Goal: Information Seeking & Learning: Learn about a topic

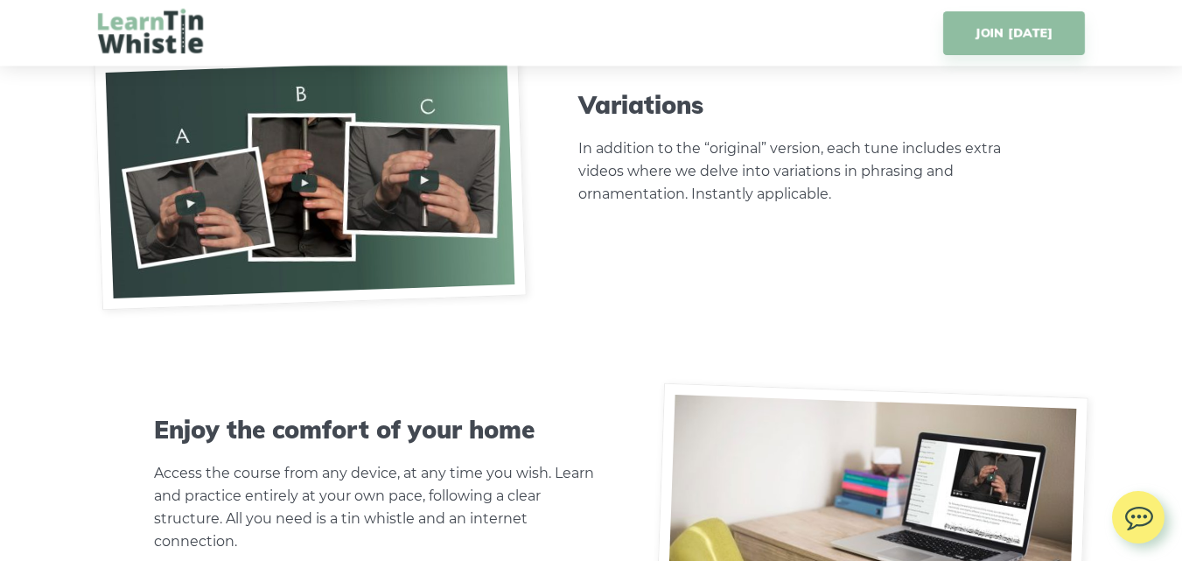
scroll to position [5685, 0]
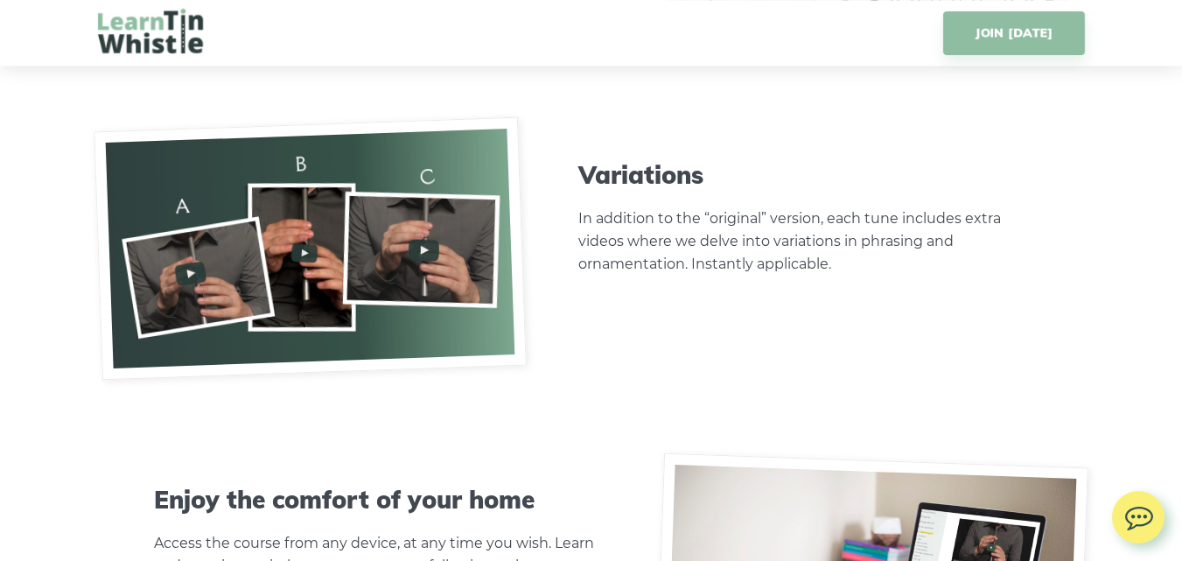
click at [397, 264] on img at bounding box center [310, 247] width 433 height 263
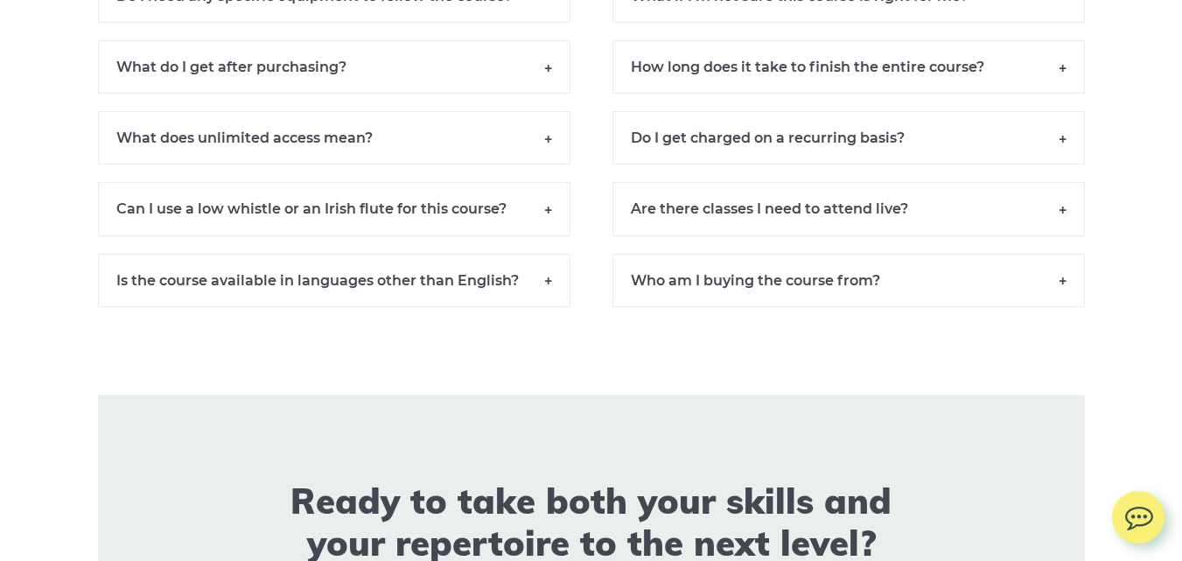
scroll to position [12217, 0]
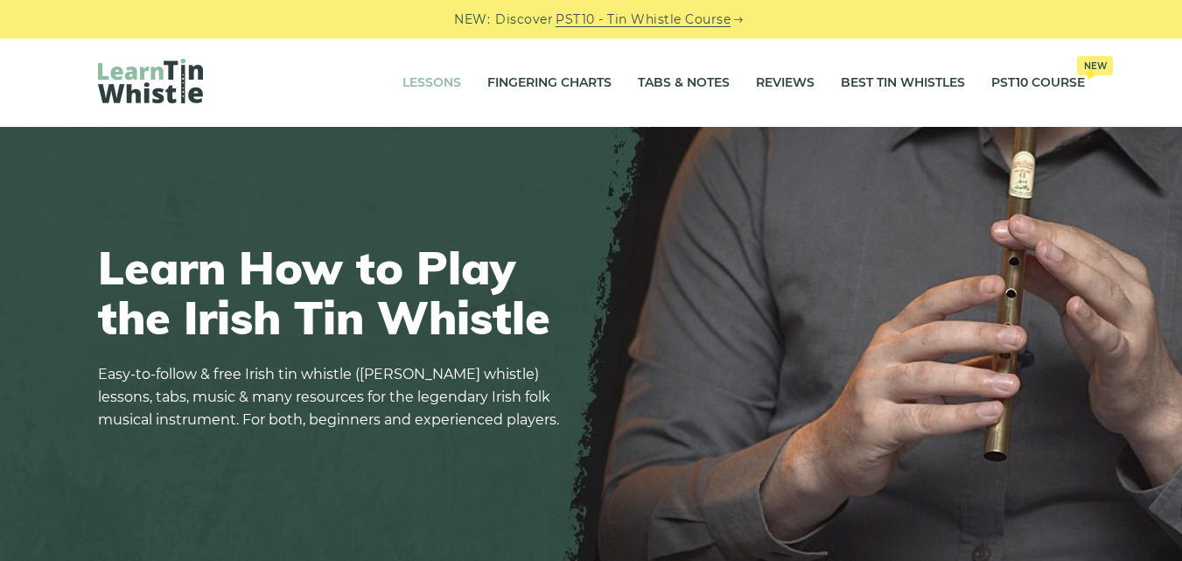
click at [442, 86] on link "Lessons" at bounding box center [431, 83] width 59 height 44
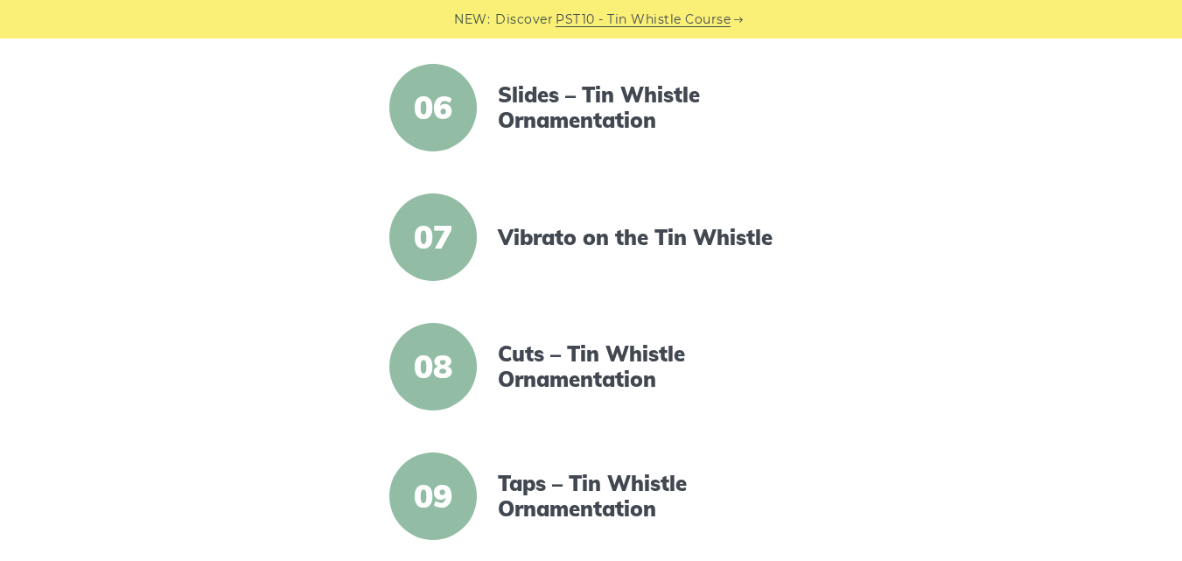
scroll to position [1049, 0]
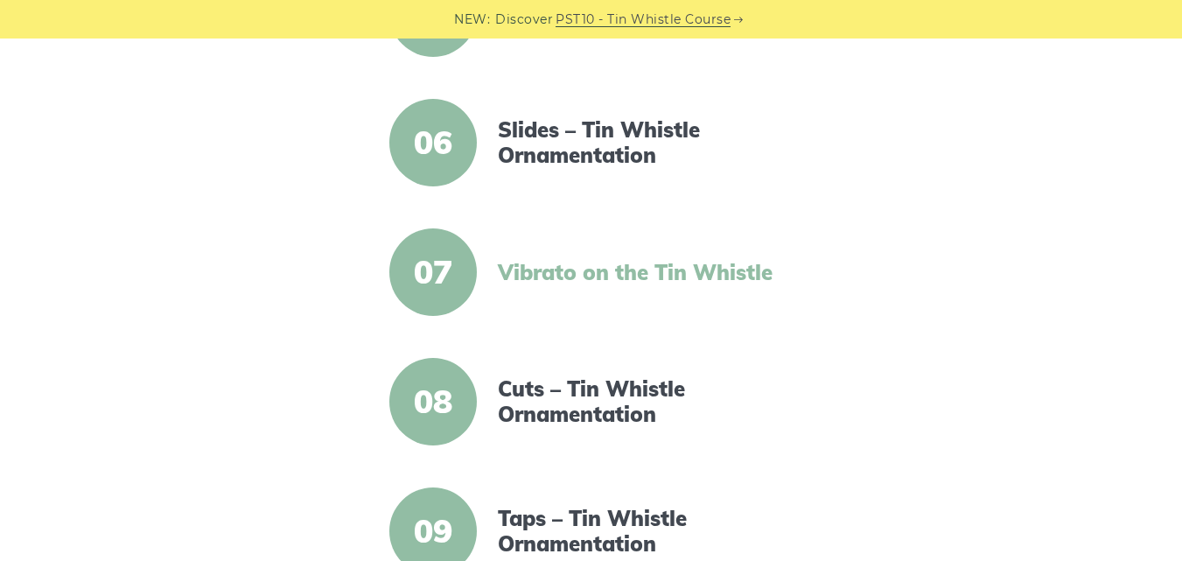
click at [643, 274] on link "Vibrato on the Tin Whistle" at bounding box center [648, 272] width 301 height 25
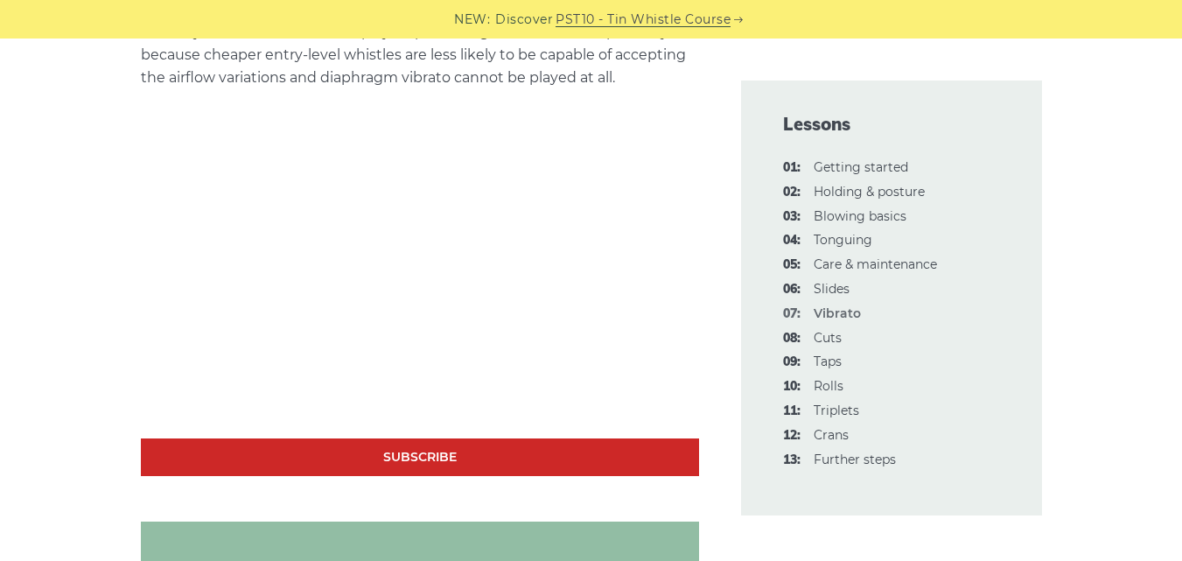
scroll to position [1574, 0]
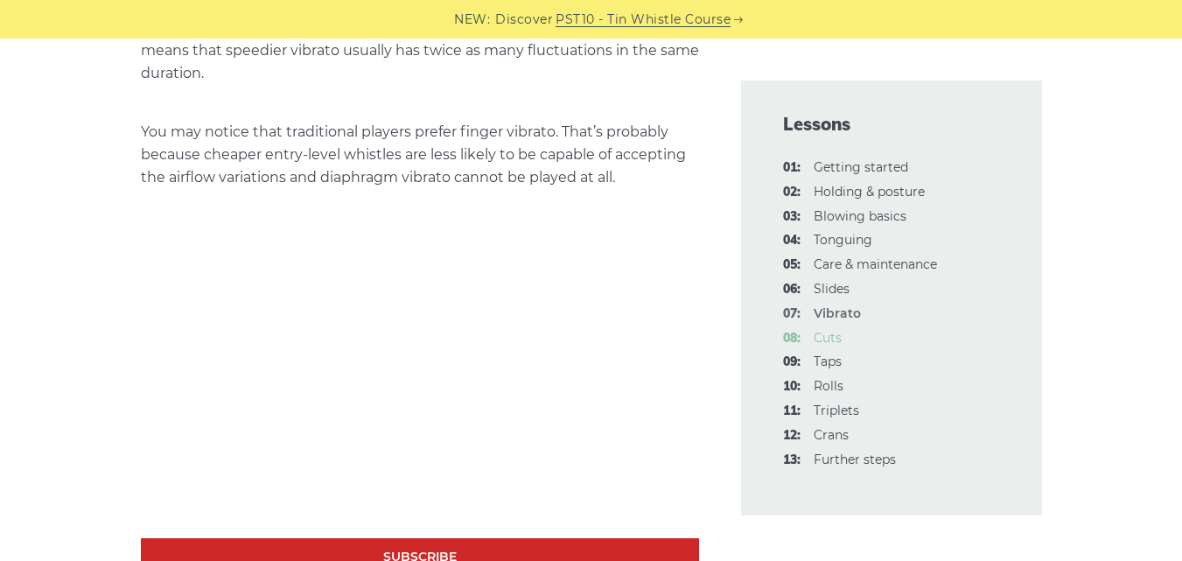
click at [832, 338] on link "08: Cuts" at bounding box center [827, 338] width 28 height 16
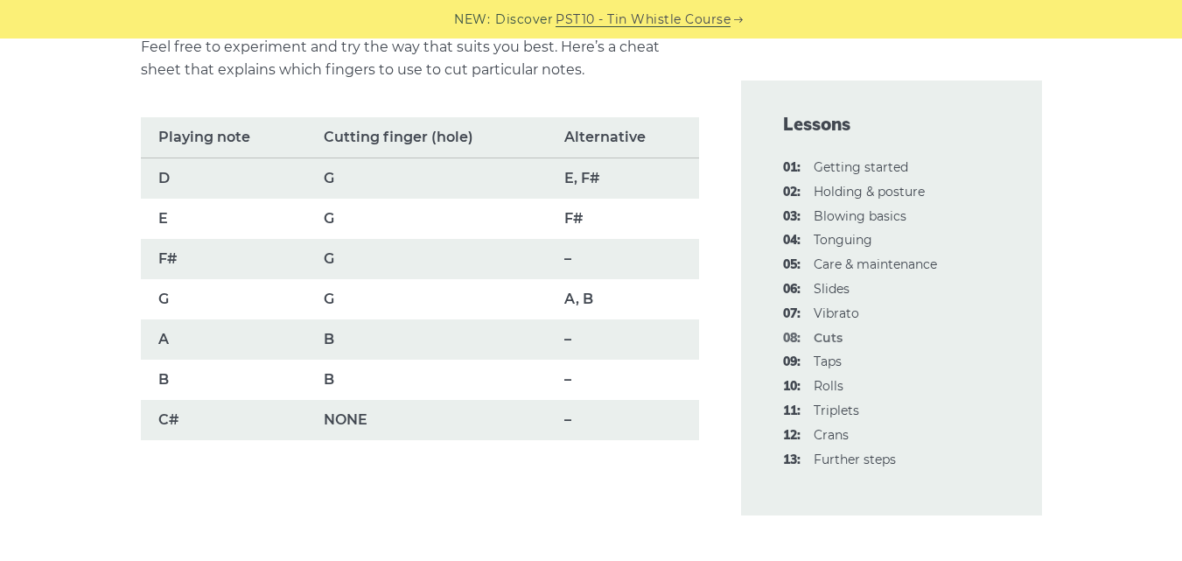
scroll to position [1312, 0]
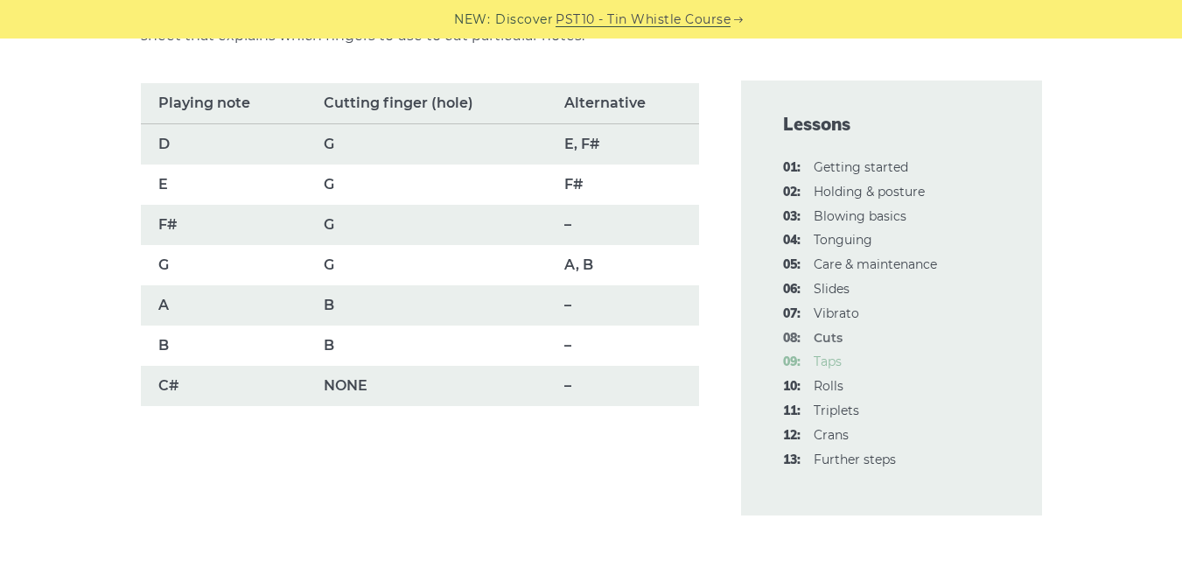
click at [828, 356] on link "09: Taps" at bounding box center [827, 361] width 28 height 16
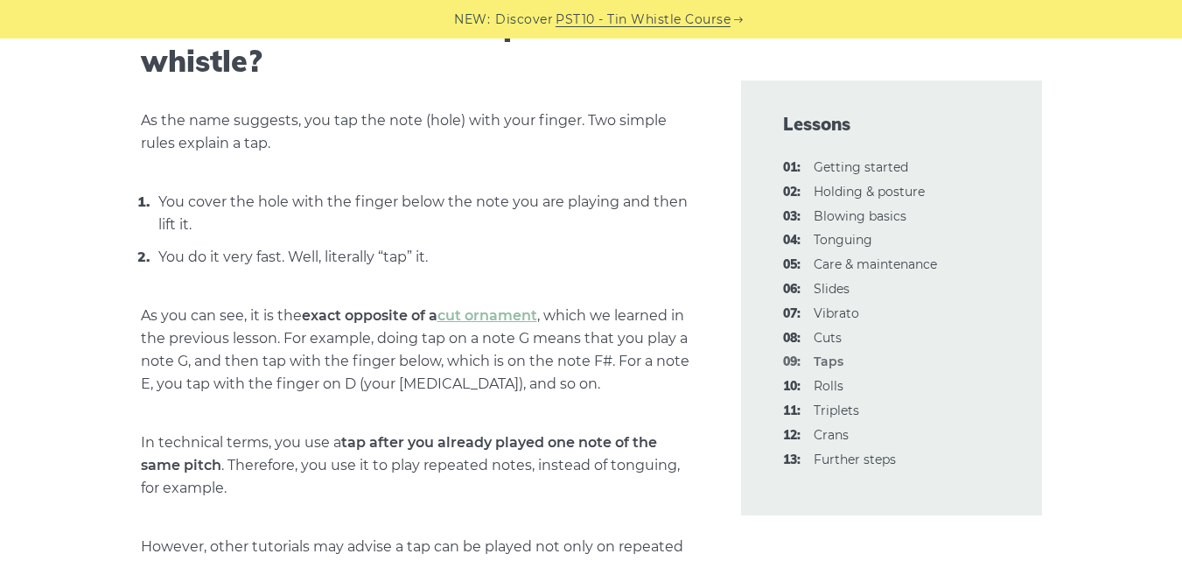
scroll to position [700, 0]
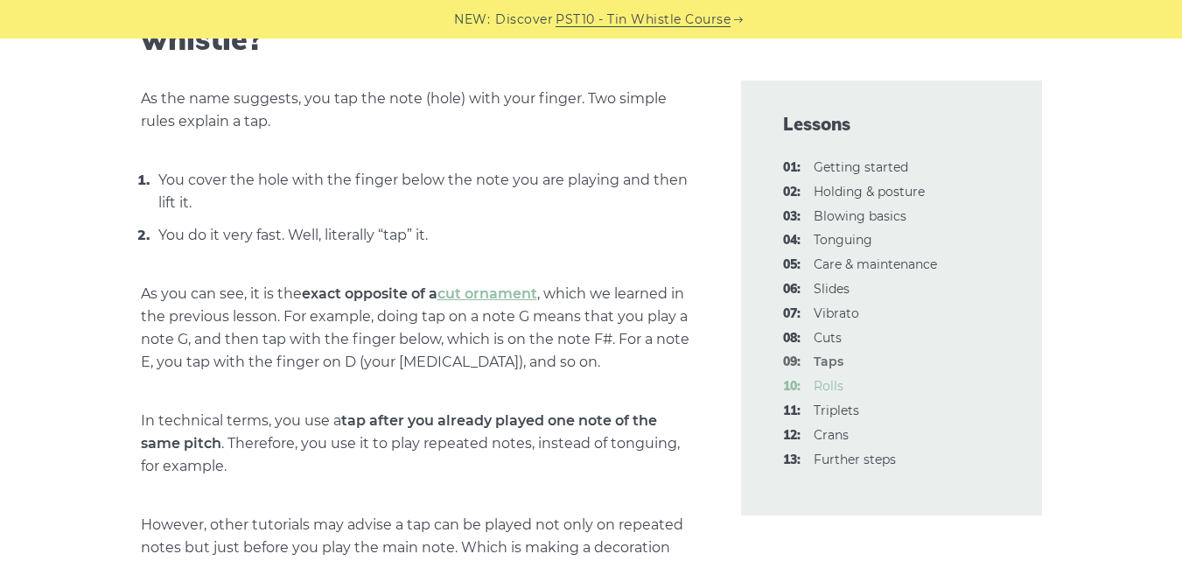
click at [825, 386] on link "10: Rolls" at bounding box center [828, 386] width 30 height 16
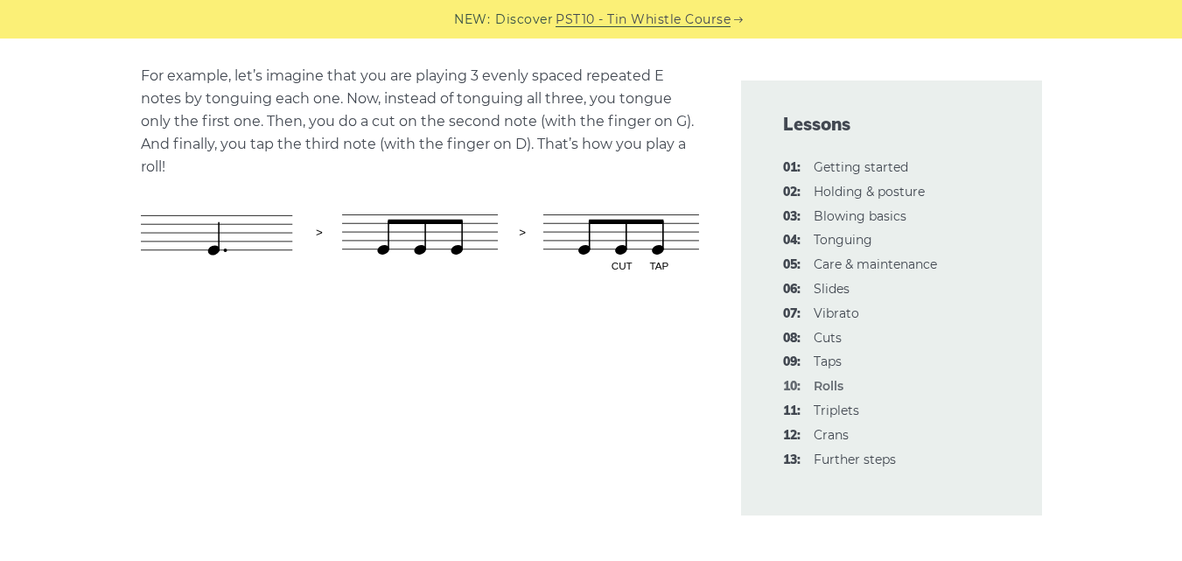
scroll to position [787, 0]
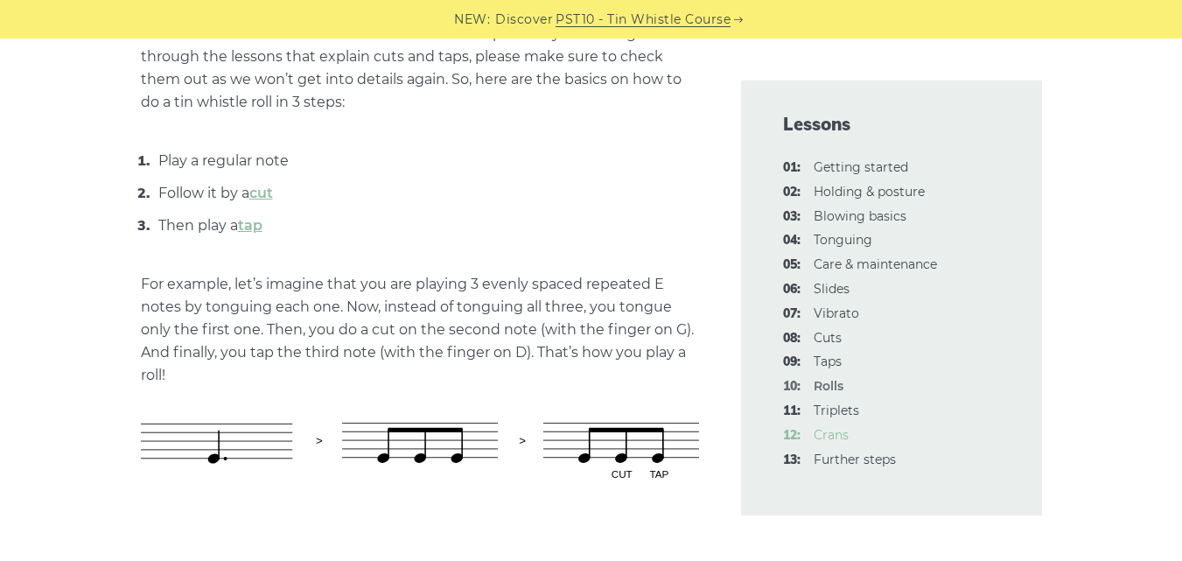
click at [833, 436] on link "12: Crans" at bounding box center [830, 435] width 35 height 16
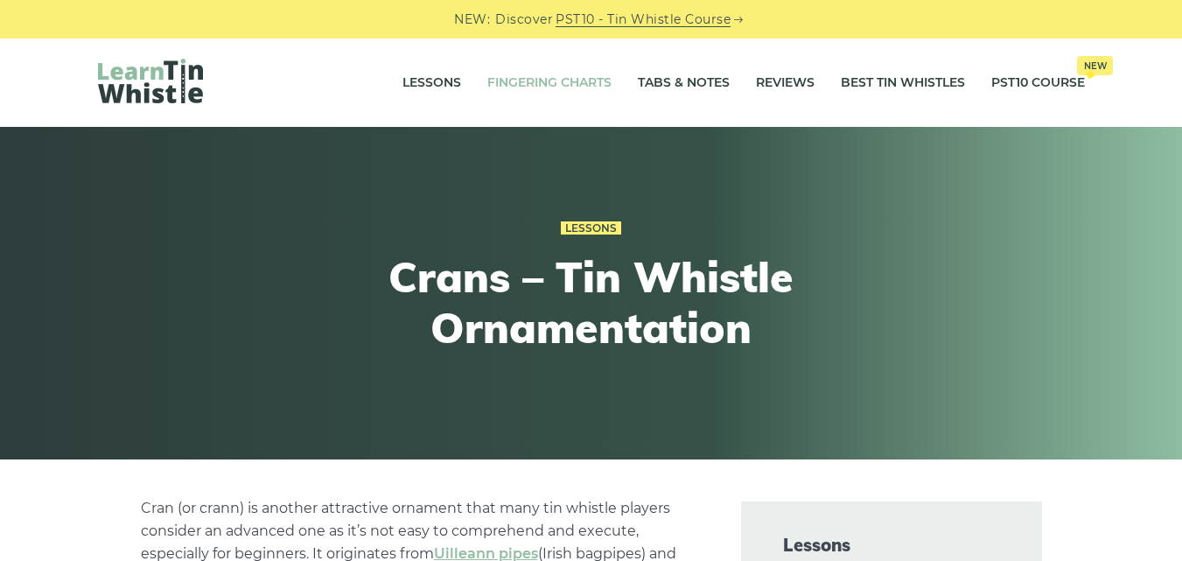
click at [564, 82] on link "Fingering Charts" at bounding box center [549, 83] width 124 height 44
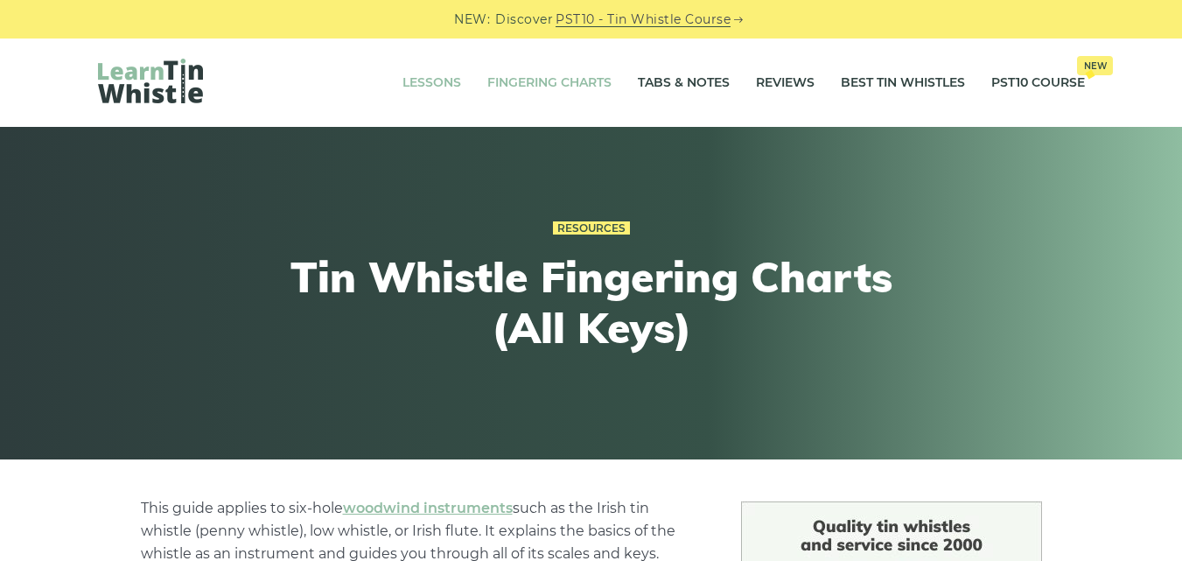
click at [439, 80] on link "Lessons" at bounding box center [431, 83] width 59 height 44
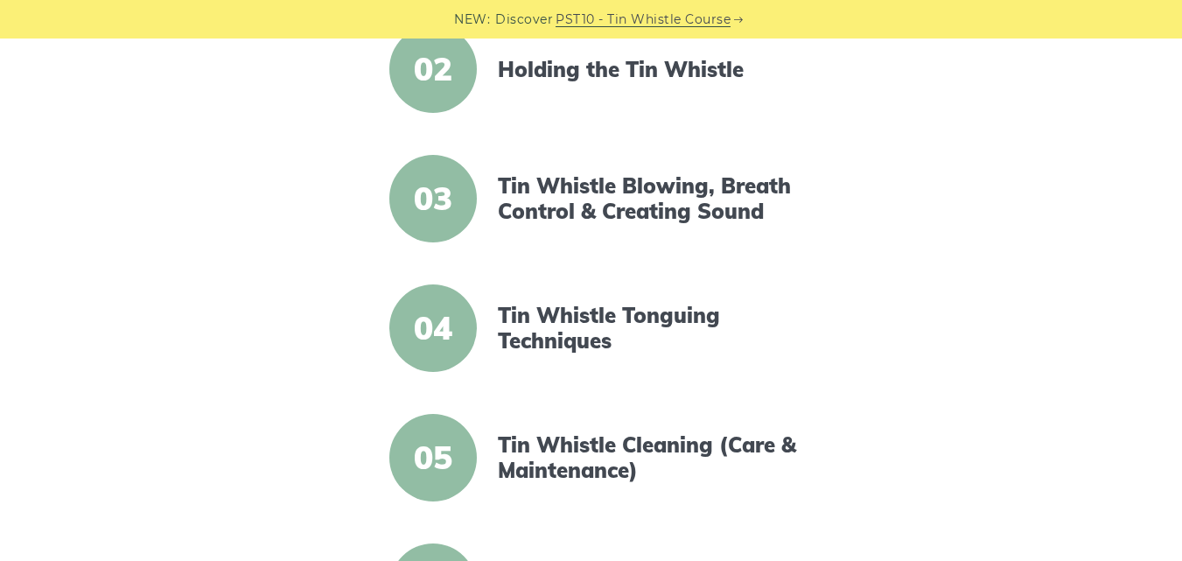
scroll to position [612, 0]
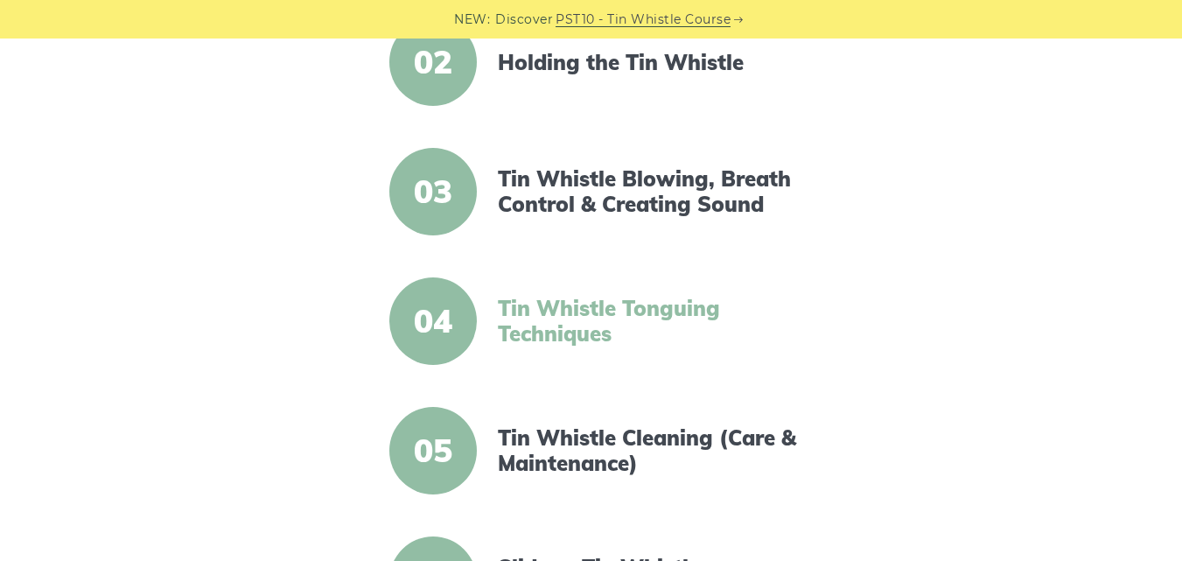
click at [550, 320] on link "Tin Whistle Tonguing Techniques" at bounding box center [648, 321] width 301 height 51
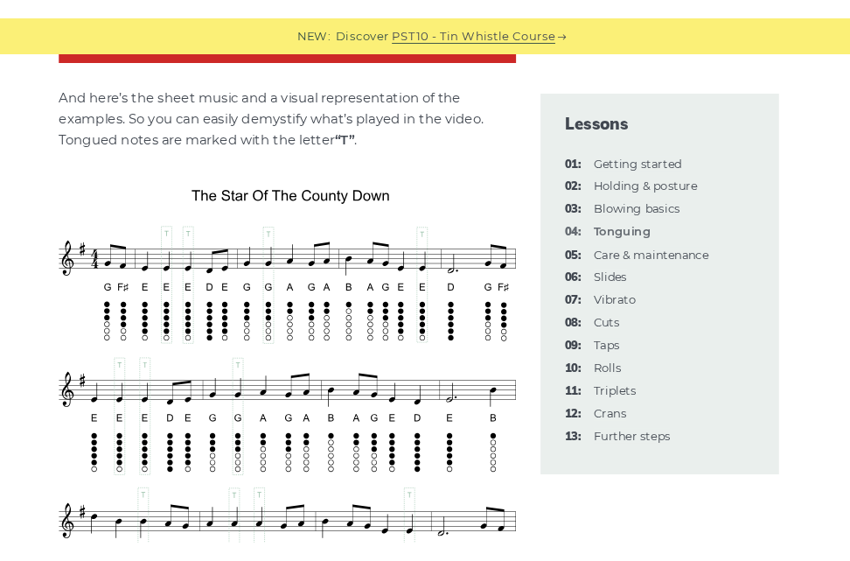
scroll to position [3011, 0]
